Goal: Entertainment & Leisure: Consume media (video, audio)

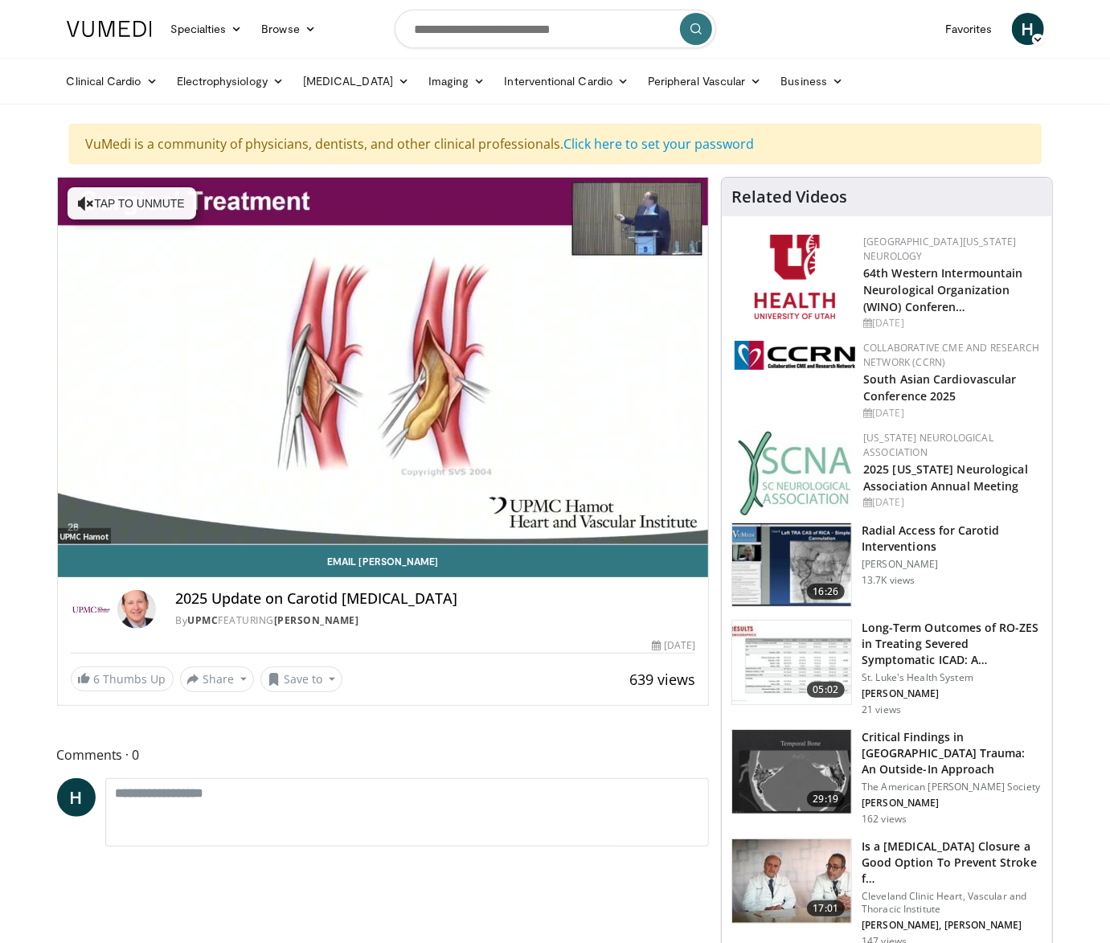
click at [67, 510] on video-js "**********" at bounding box center [383, 361] width 651 height 367
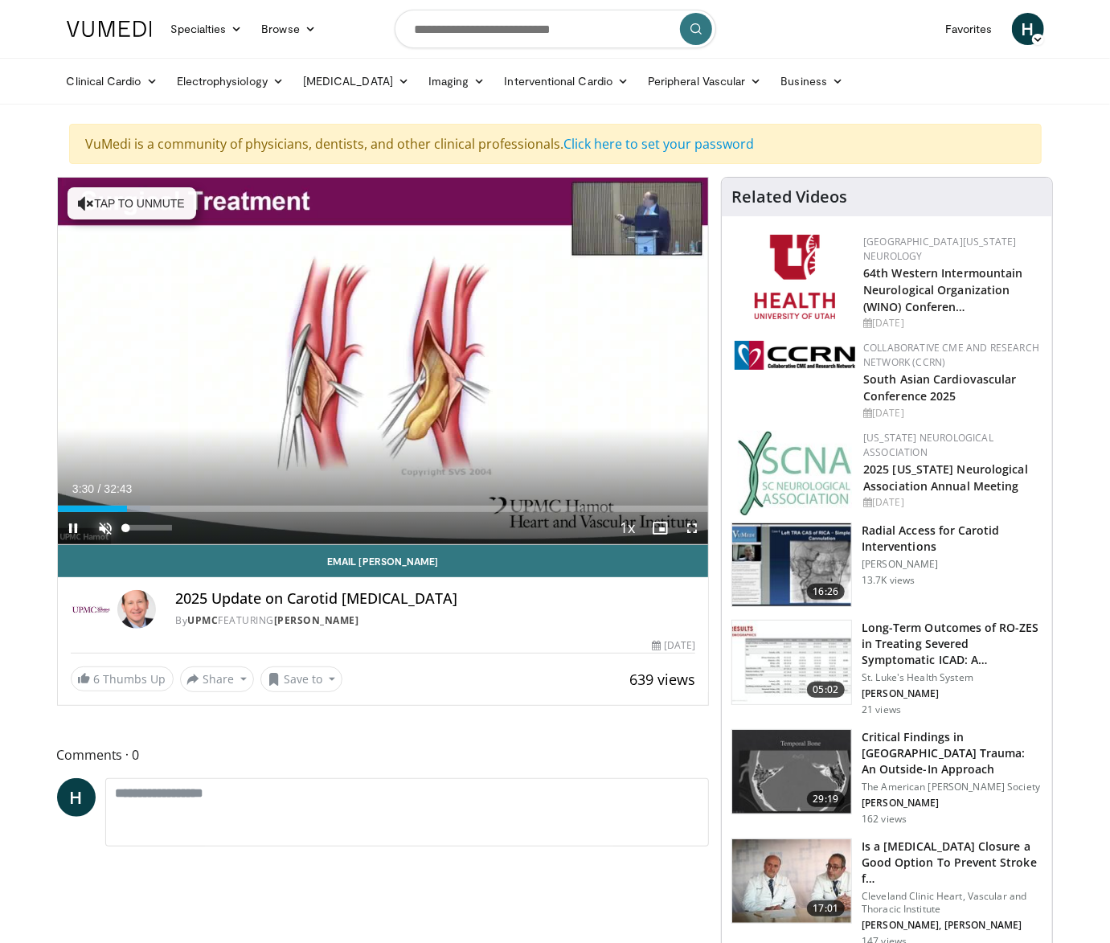
click at [104, 527] on span "Video Player" at bounding box center [106, 528] width 32 height 32
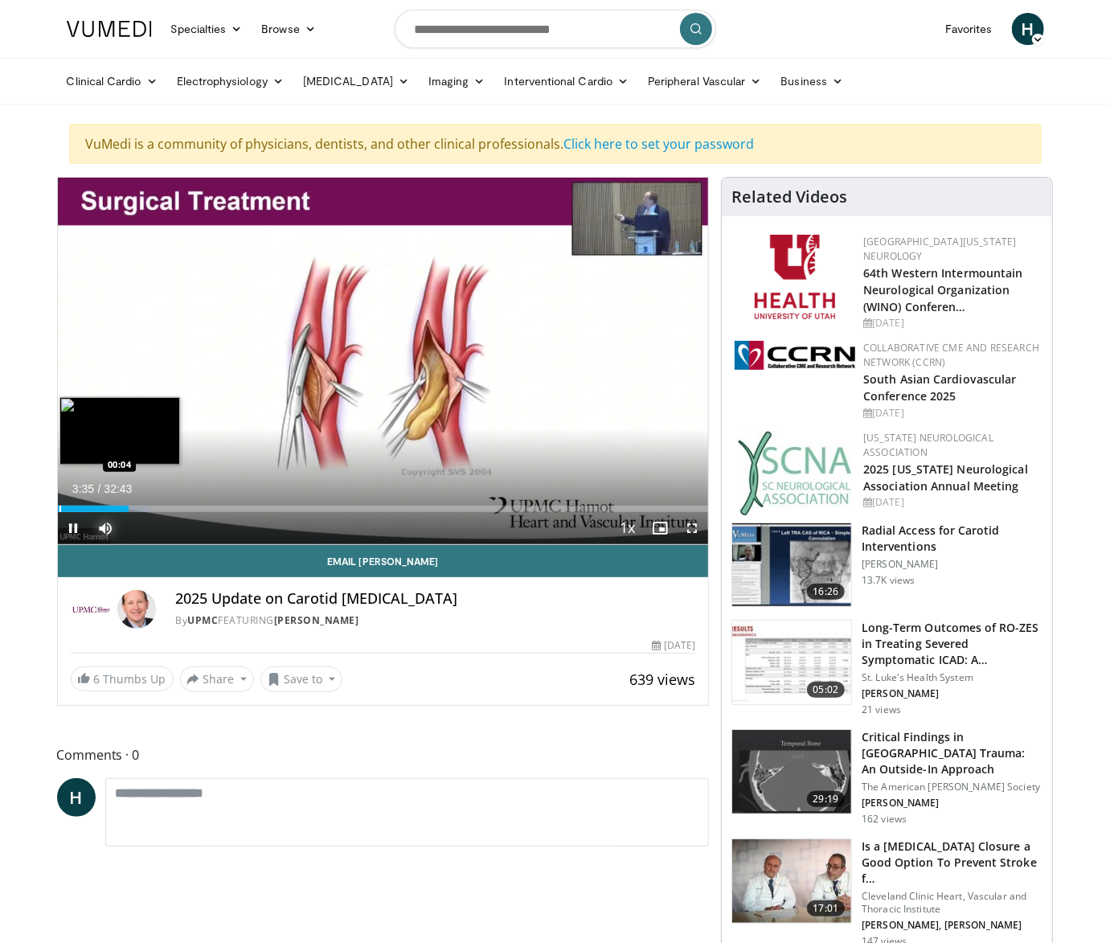
click at [59, 509] on div "Progress Bar" at bounding box center [60, 508] width 2 height 6
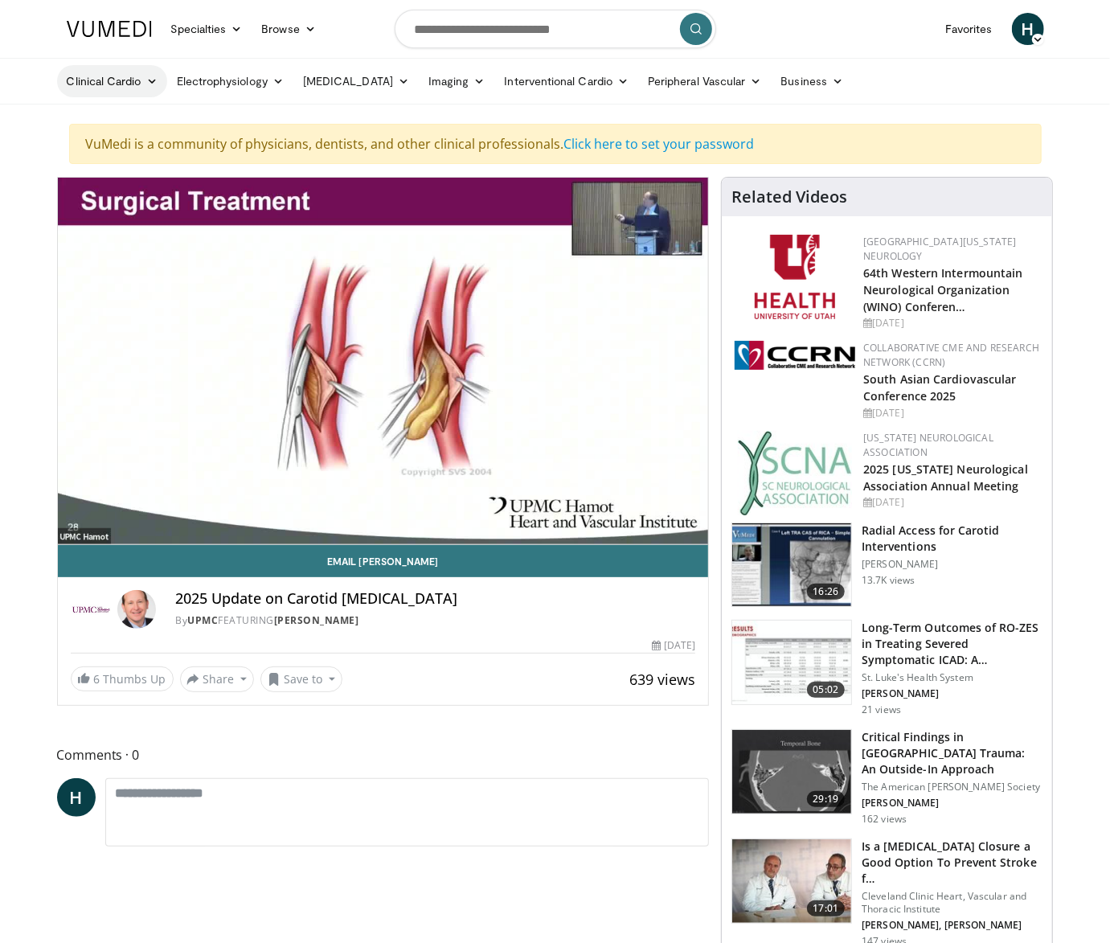
click at [151, 80] on icon at bounding box center [151, 81] width 11 height 11
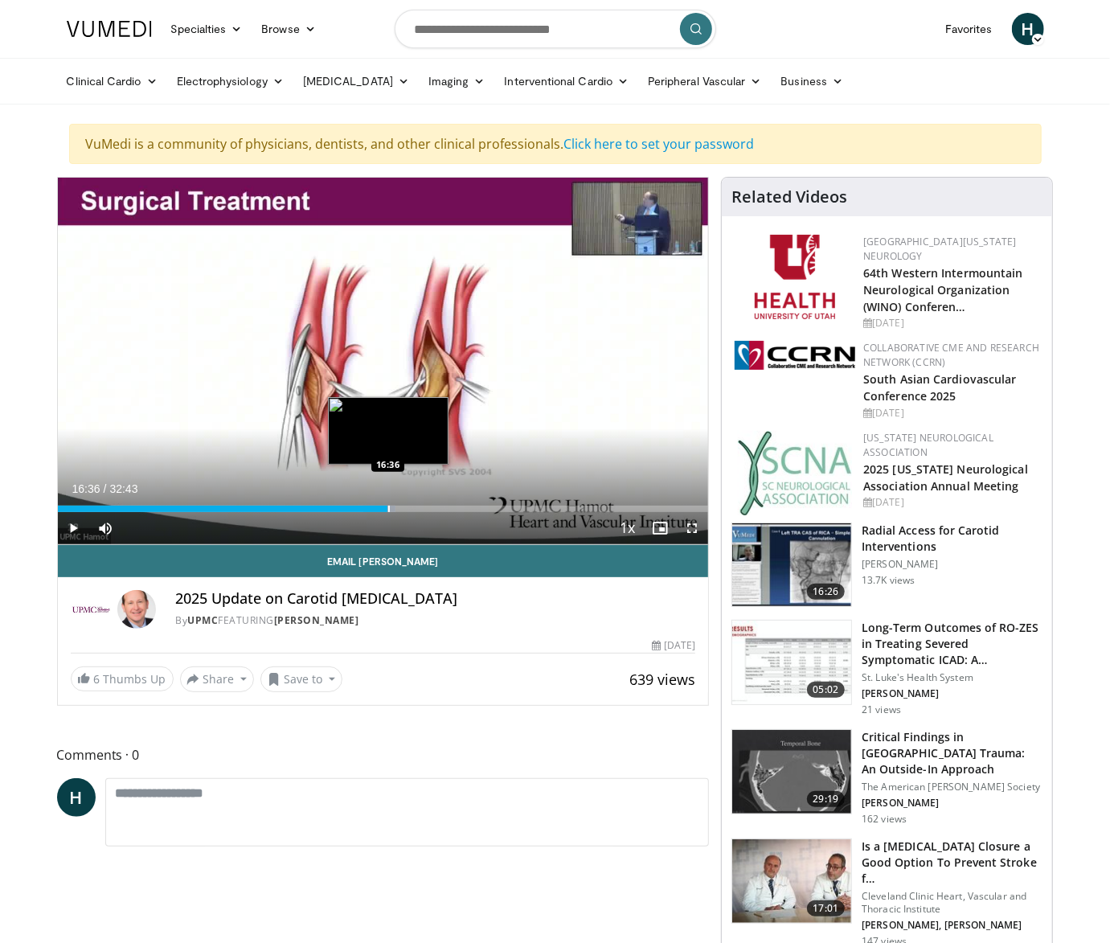
click at [388, 508] on div "Progress Bar" at bounding box center [389, 508] width 2 height 6
click at [411, 506] on div "Progress Bar" at bounding box center [412, 508] width 2 height 6
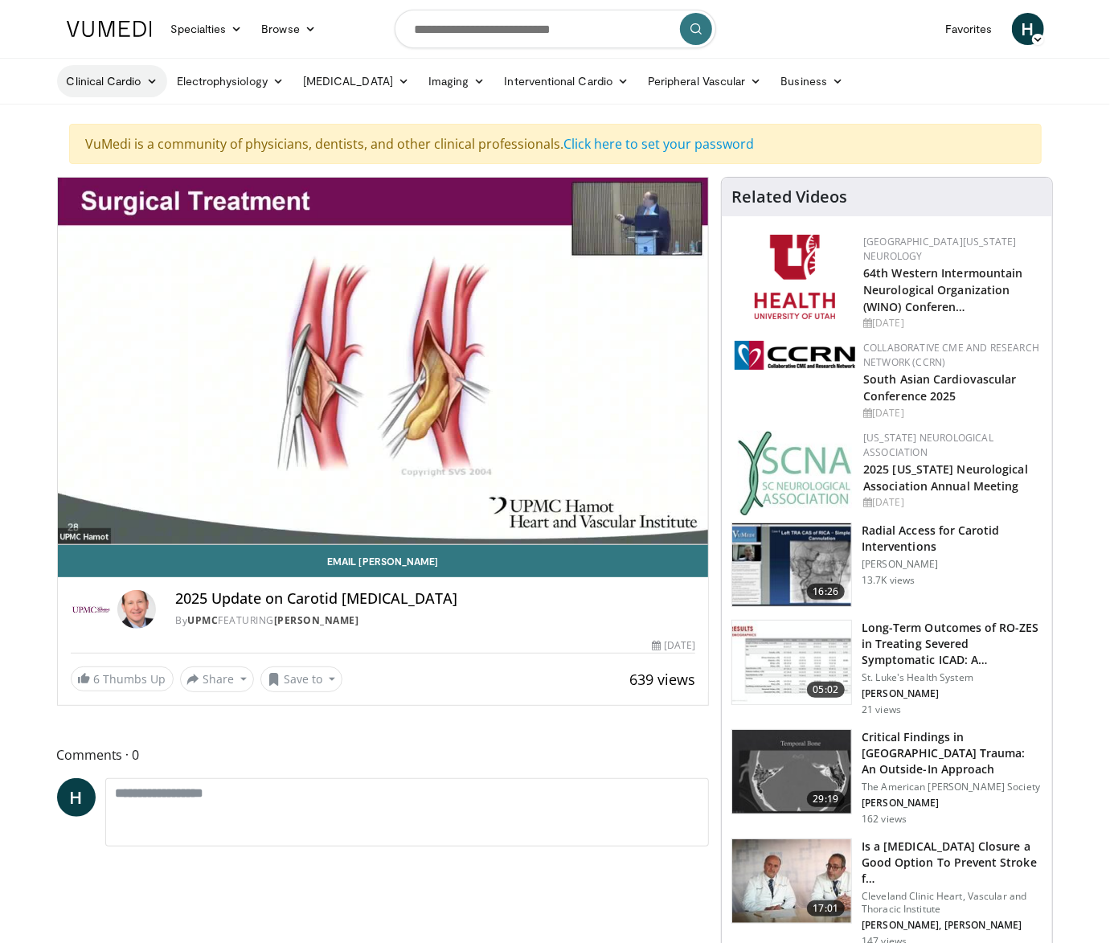
click at [151, 80] on icon at bounding box center [151, 81] width 11 height 11
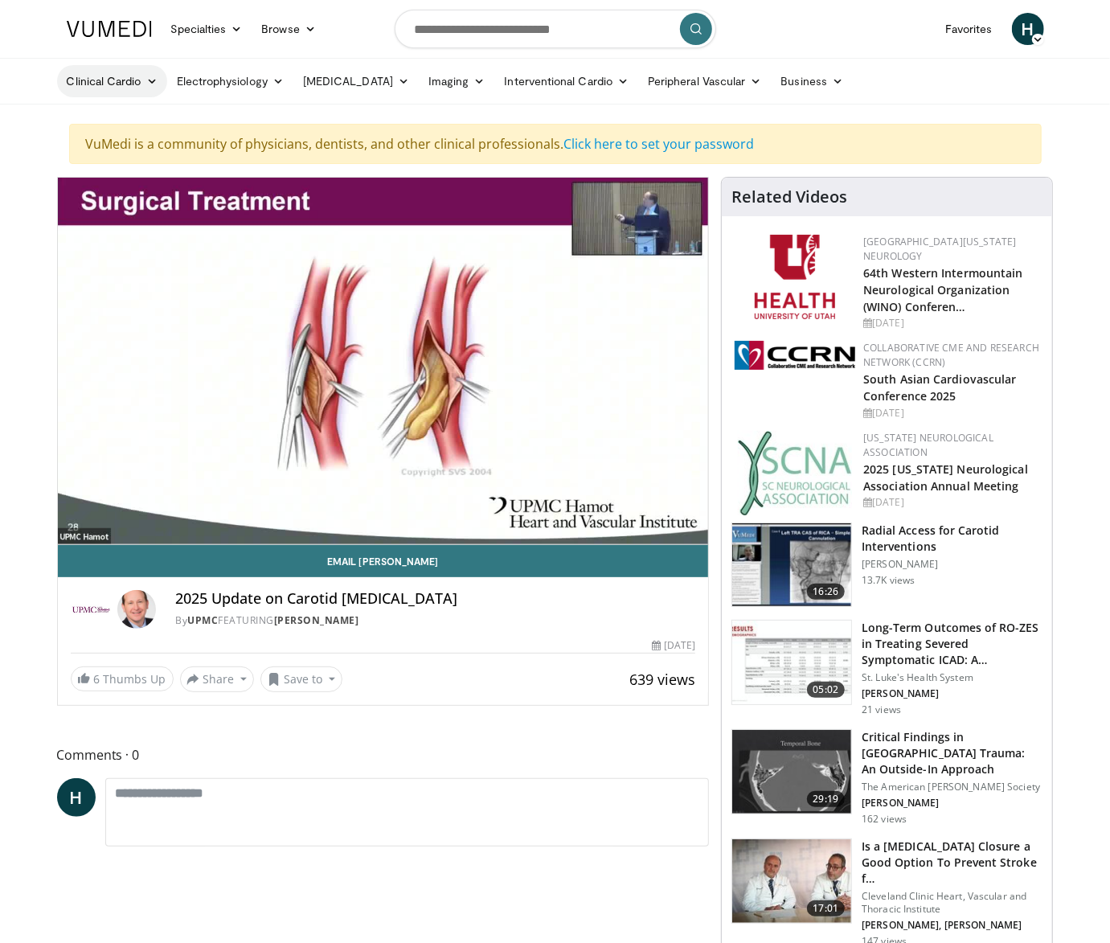
click at [153, 80] on icon at bounding box center [151, 81] width 11 height 11
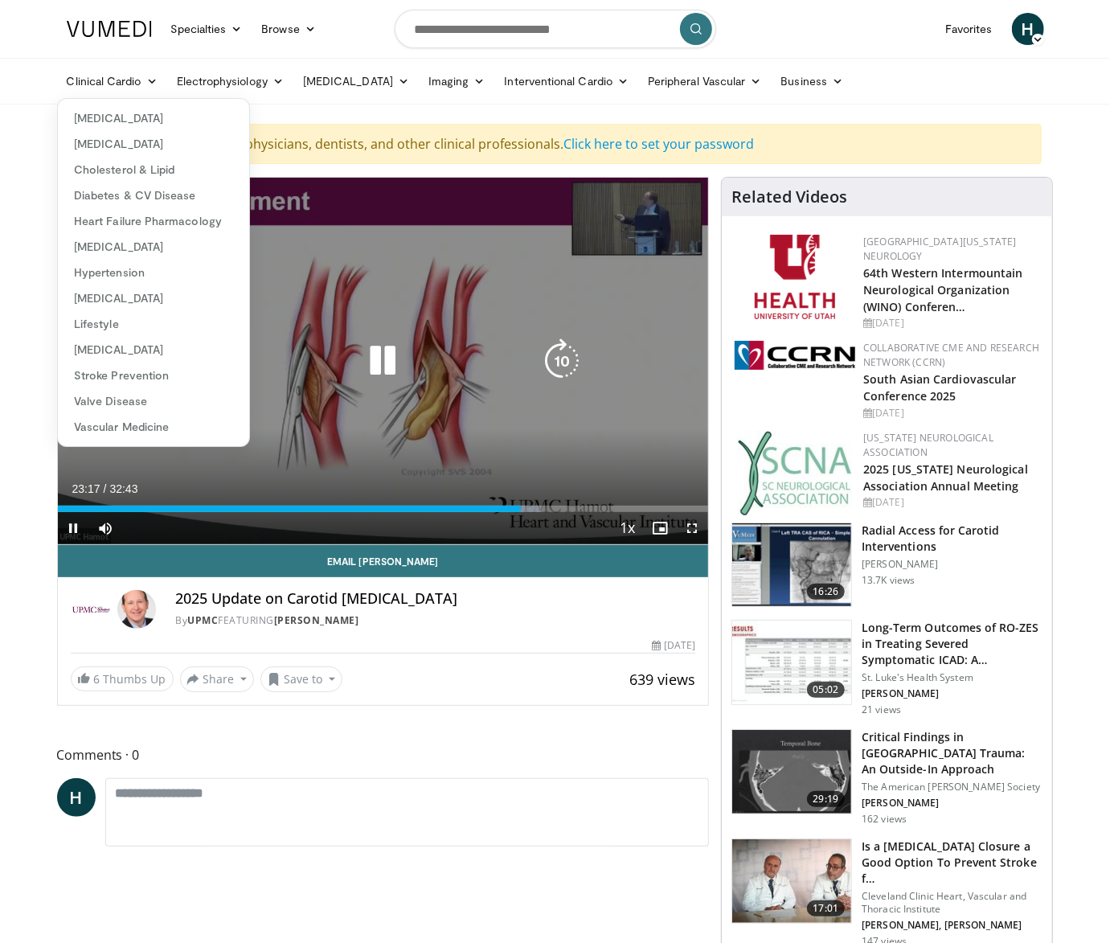
click at [389, 354] on icon "Video Player" at bounding box center [382, 360] width 45 height 45
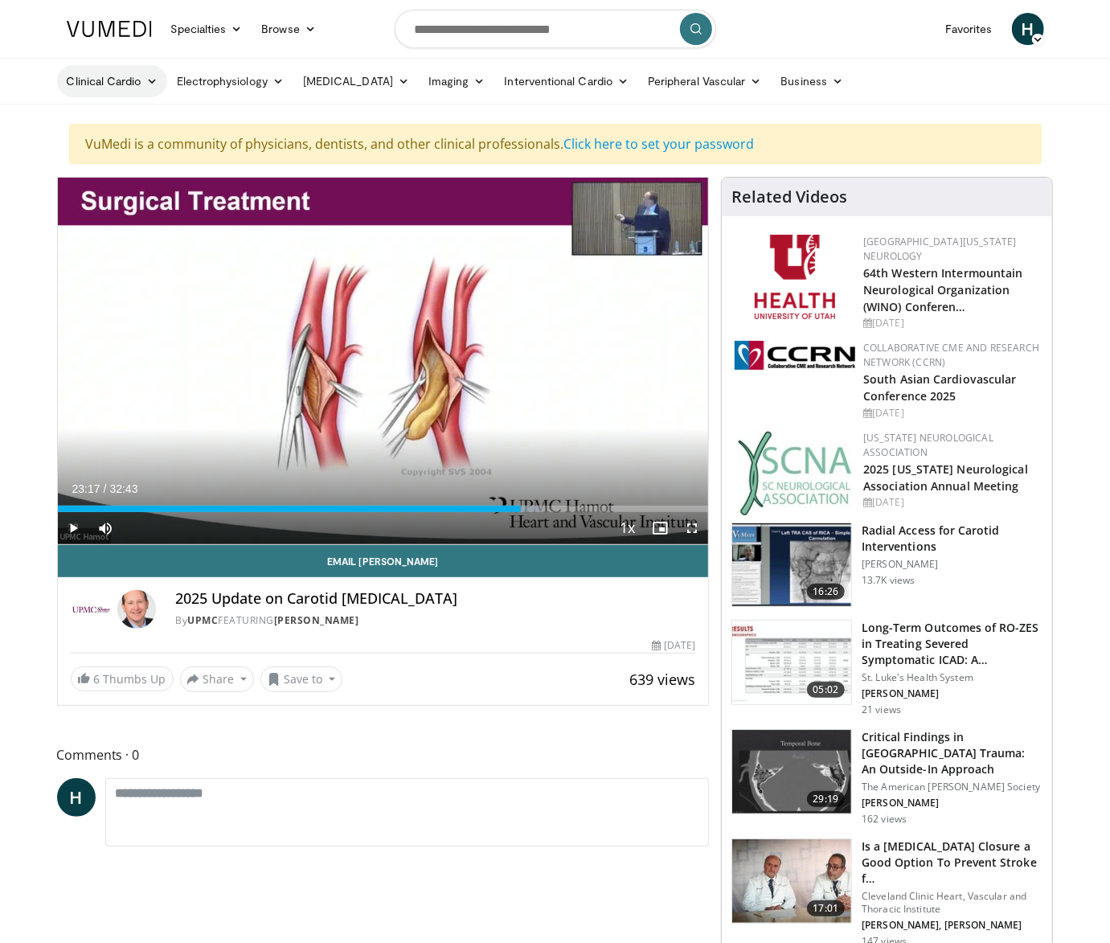
click at [149, 79] on icon at bounding box center [151, 81] width 11 height 11
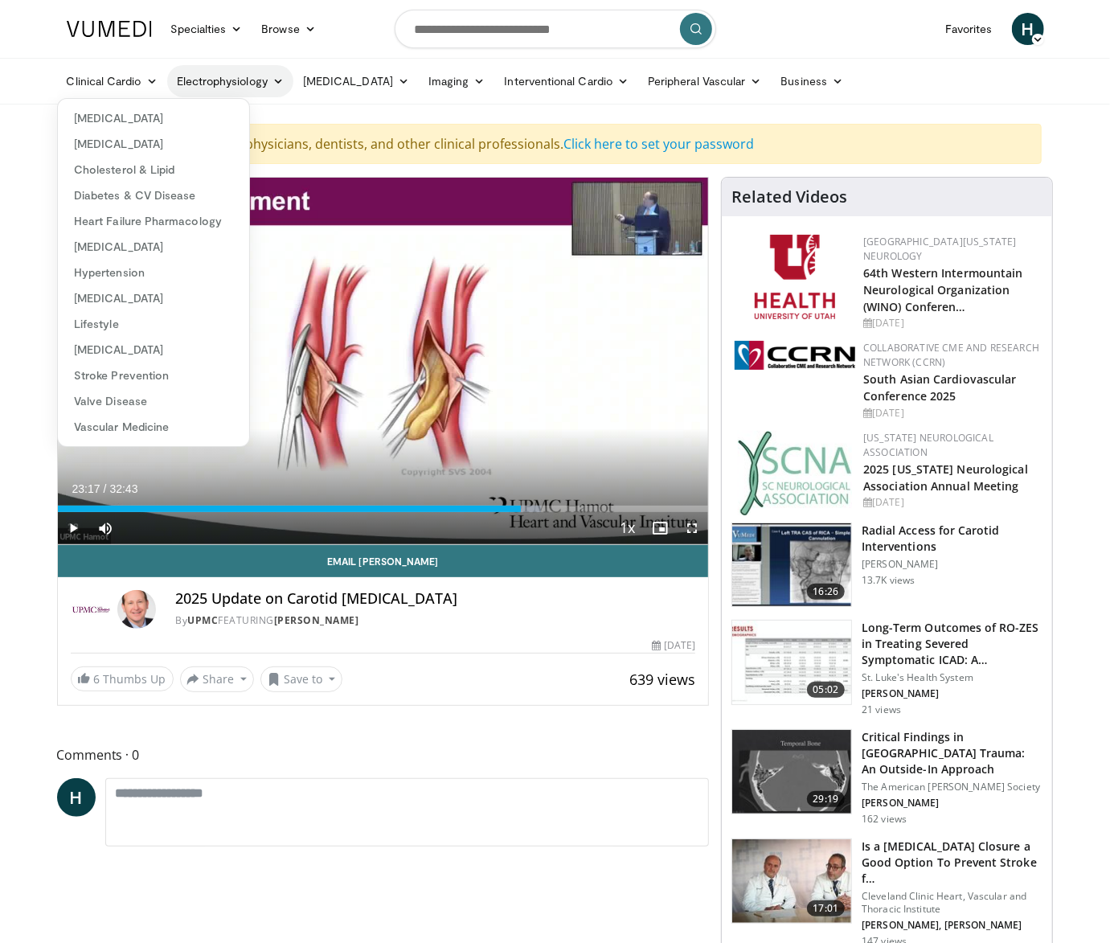
click at [282, 79] on icon at bounding box center [277, 81] width 11 height 11
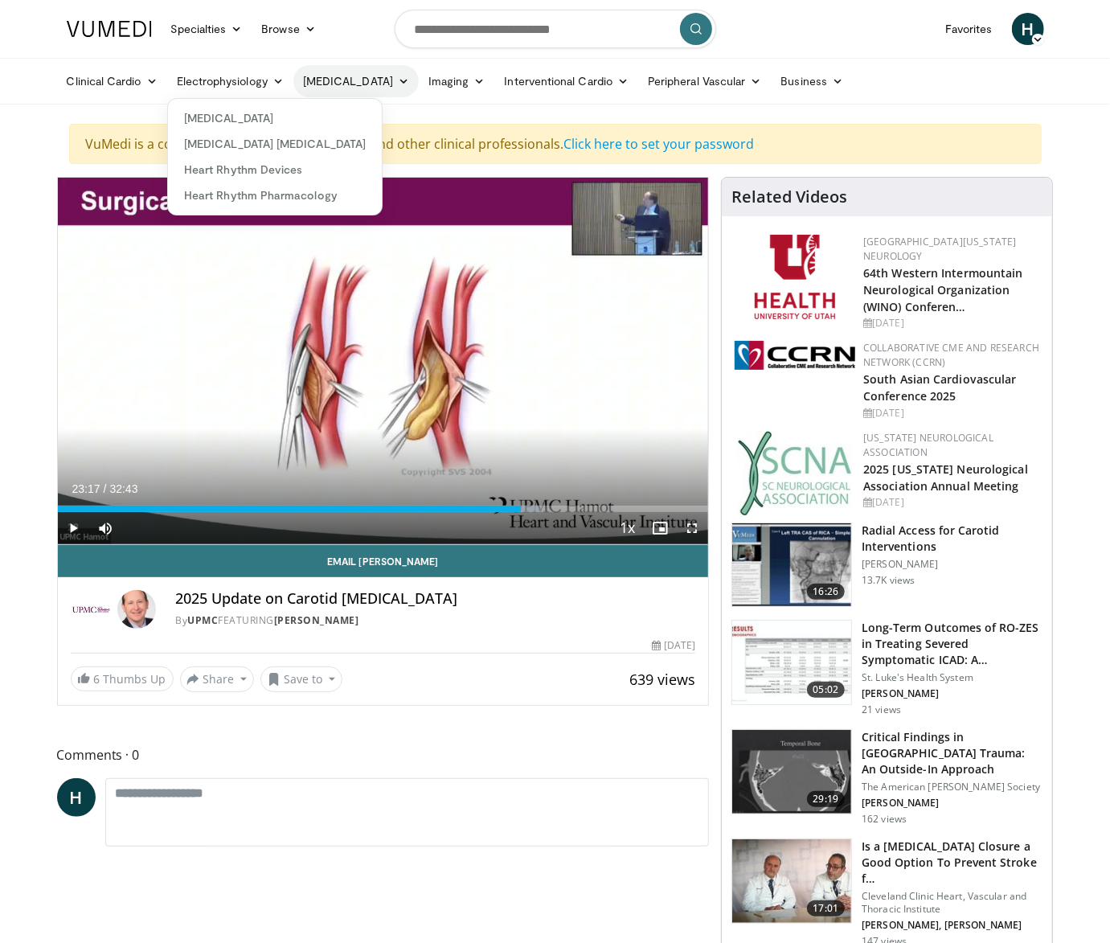
click at [398, 79] on icon at bounding box center [403, 81] width 11 height 11
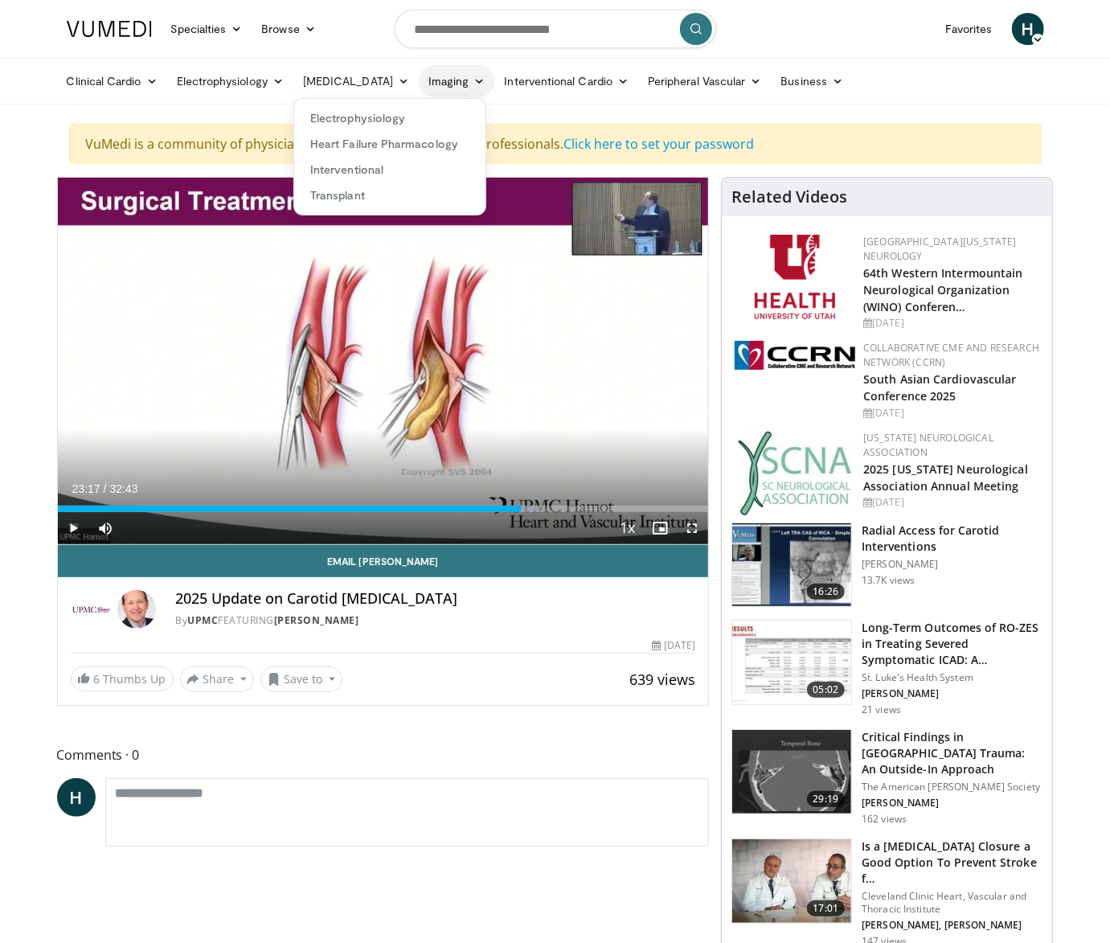
click at [444, 80] on link "Imaging" at bounding box center [457, 81] width 76 height 32
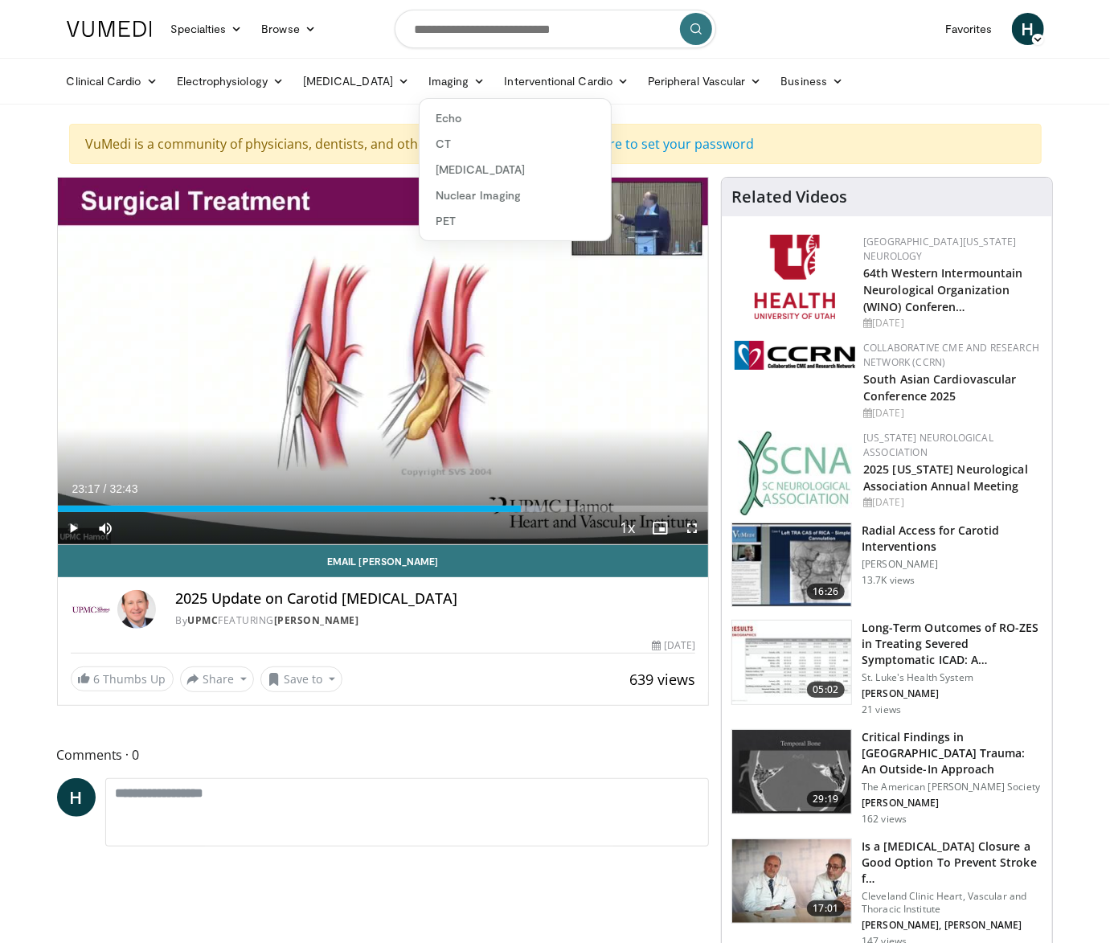
drag, startPoint x: 444, startPoint y: 138, endPoint x: 912, endPoint y: 63, distance: 473.6
click at [912, 63] on ul "Clinical Cardio [MEDICAL_DATA] [MEDICAL_DATA] [MEDICAL_DATA] & Lipid [MEDICAL_D…" at bounding box center [555, 81] width 996 height 45
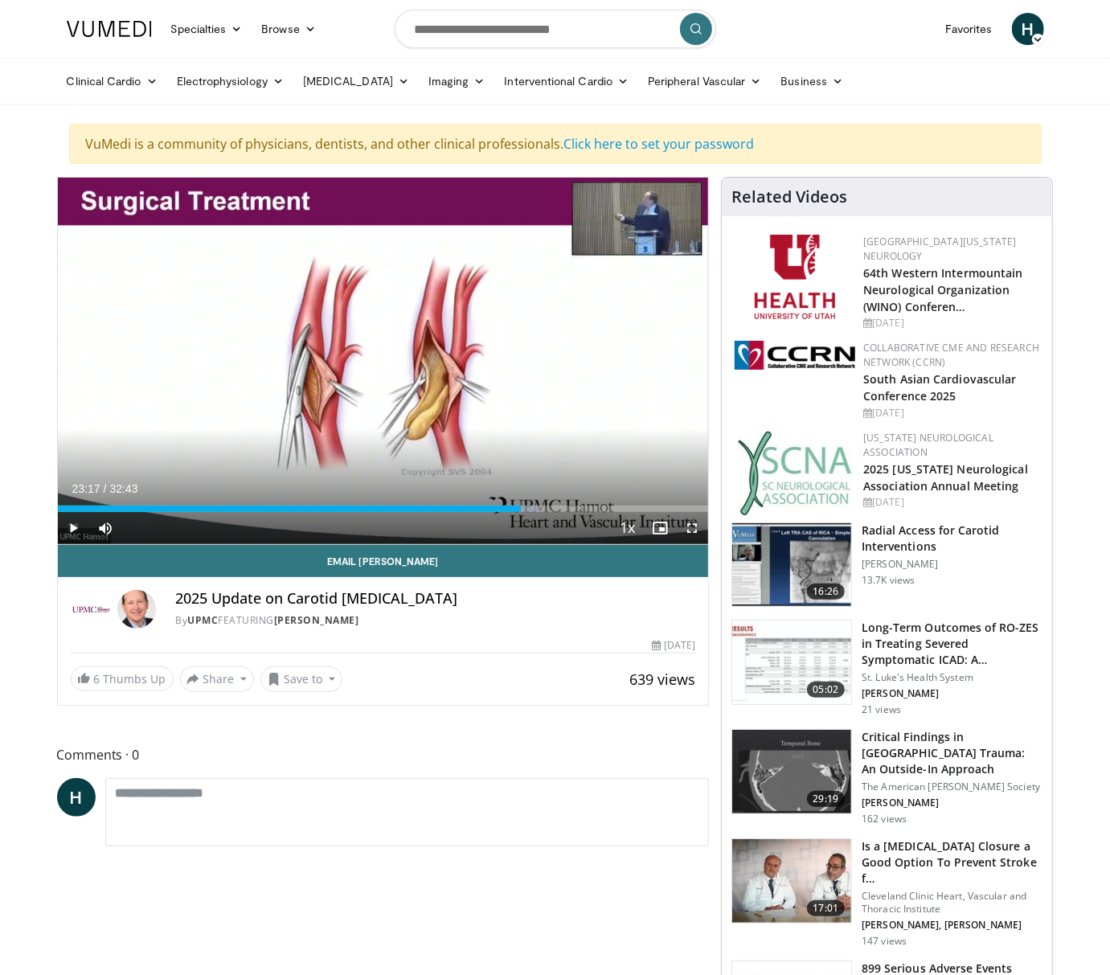
drag, startPoint x: 9, startPoint y: 75, endPoint x: -11, endPoint y: 112, distance: 42.1
click at [0, 112] on html "Specialties Adult & Family Medicine Allergy, [MEDICAL_DATA], Immunology Anesthe…" at bounding box center [555, 487] width 1110 height 975
